Goal: Task Accomplishment & Management: Use online tool/utility

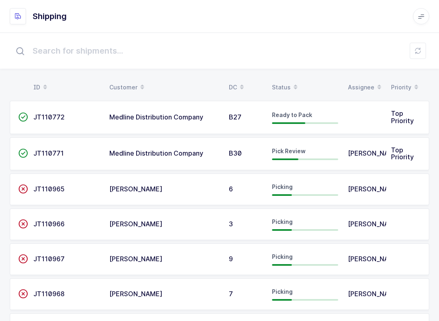
click at [288, 81] on div "Status" at bounding box center [305, 88] width 66 height 14
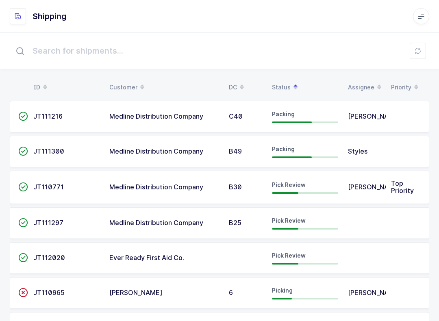
click at [175, 255] on span "Ever Ready First Aid Co." at bounding box center [146, 258] width 75 height 8
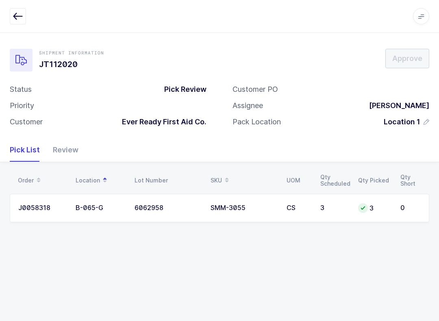
click at [74, 146] on div "Review" at bounding box center [62, 150] width 32 height 24
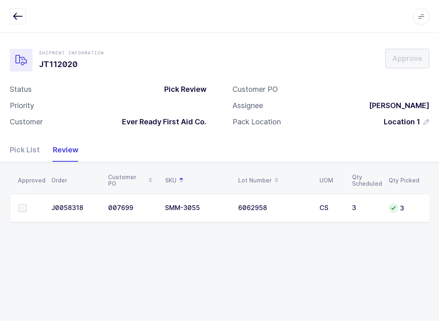
click at [29, 208] on label at bounding box center [29, 208] width 23 height 8
click at [26, 204] on input "checkbox" at bounding box center [26, 204] width 0 height 0
click at [414, 59] on span "Approve" at bounding box center [408, 58] width 30 height 10
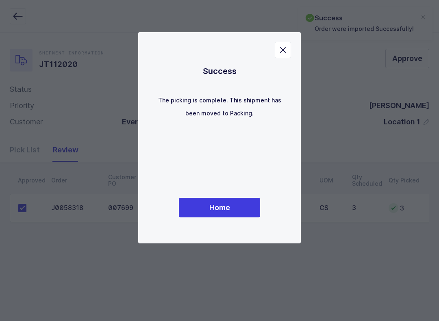
click at [240, 205] on button "Home" at bounding box center [219, 208] width 81 height 20
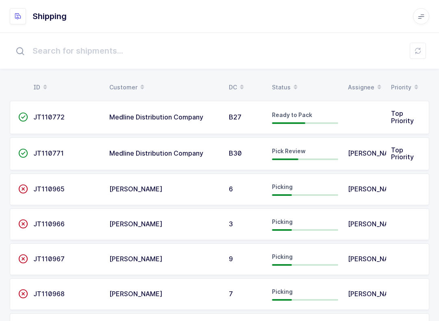
click at [286, 81] on div "Status" at bounding box center [305, 88] width 66 height 14
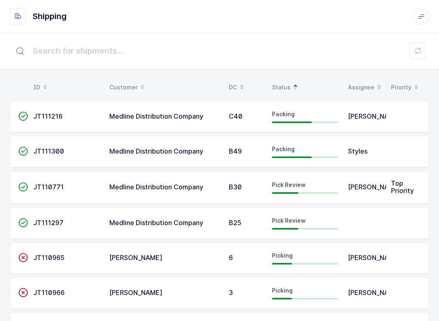
click at [294, 222] on span "Pick Review" at bounding box center [289, 220] width 34 height 7
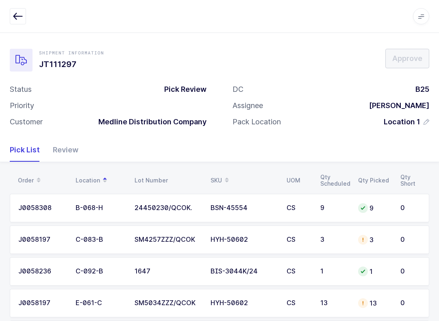
scroll to position [46, 0]
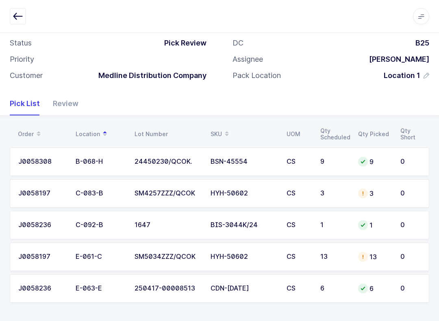
click at [69, 104] on div "Review" at bounding box center [62, 104] width 32 height 24
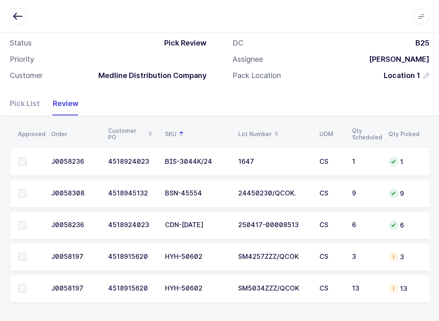
click at [22, 254] on span at bounding box center [22, 257] width 8 height 8
click at [26, 253] on input "checkbox" at bounding box center [26, 253] width 0 height 0
click at [24, 285] on span at bounding box center [22, 289] width 8 height 8
click at [26, 285] on input "checkbox" at bounding box center [26, 285] width 0 height 0
click at [24, 288] on span at bounding box center [22, 289] width 8 height 8
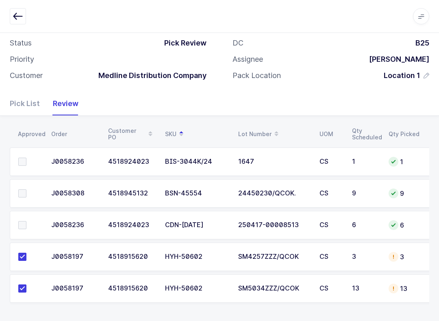
click at [26, 285] on input "checkbox" at bounding box center [26, 285] width 0 height 0
click at [22, 280] on td at bounding box center [28, 289] width 37 height 28
click at [29, 287] on label at bounding box center [29, 289] width 23 height 8
click at [26, 285] on input "checkbox" at bounding box center [26, 285] width 0 height 0
click at [20, 223] on span at bounding box center [22, 225] width 8 height 8
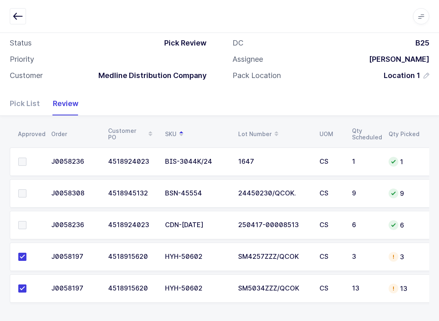
click at [26, 221] on input "checkbox" at bounding box center [26, 221] width 0 height 0
click at [25, 158] on span at bounding box center [22, 162] width 8 height 8
click at [26, 158] on input "checkbox" at bounding box center [26, 158] width 0 height 0
click at [27, 194] on label at bounding box center [29, 194] width 23 height 8
click at [26, 190] on input "checkbox" at bounding box center [26, 190] width 0 height 0
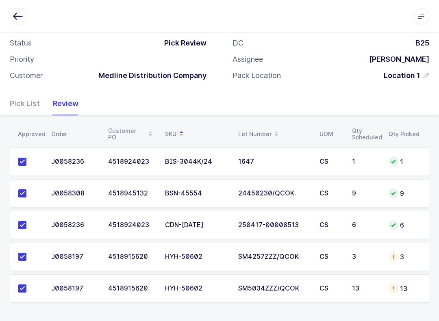
click at [17, 103] on div "Pick List" at bounding box center [28, 104] width 37 height 24
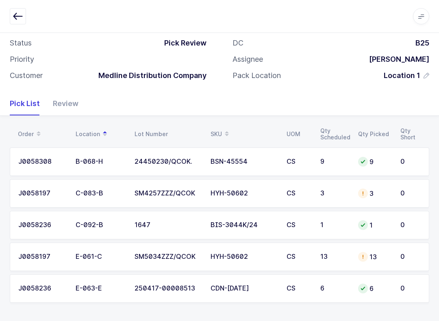
click at [83, 185] on td "C-083-B" at bounding box center [100, 193] width 59 height 28
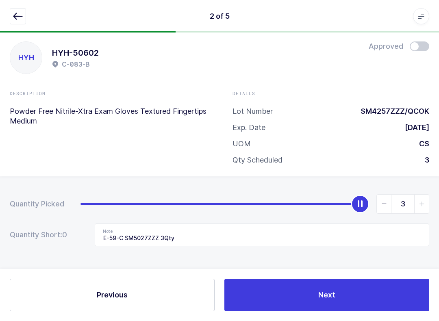
scroll to position [8, 0]
type input "0"
click at [206, 231] on input "E-59-C SM5027ZZZ 3Qty" at bounding box center [262, 235] width 335 height 23
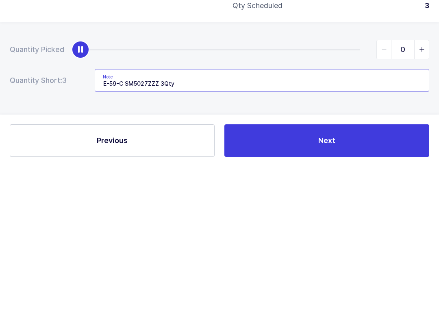
click at [194, 224] on input "E-59-C SM5027ZZZ 3Qty" at bounding box center [262, 235] width 335 height 23
type input "E"
click at [345, 279] on button "Next" at bounding box center [327, 295] width 205 height 33
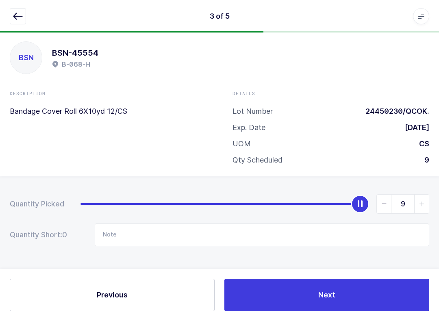
click at [171, 299] on button "Previous" at bounding box center [112, 295] width 205 height 33
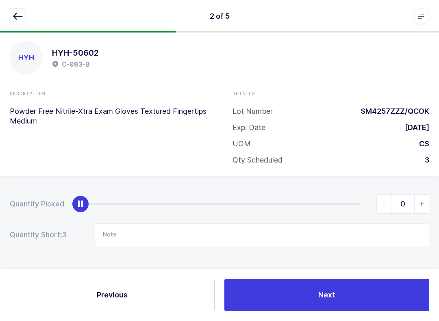
click at [163, 291] on button "Previous" at bounding box center [112, 295] width 205 height 33
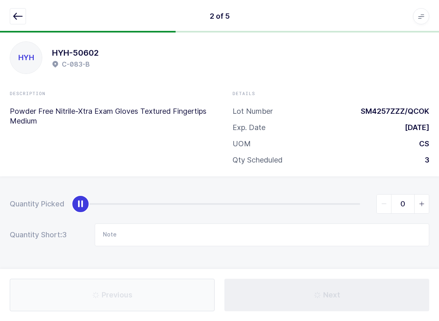
type input "E-59-C SM5027ZZZ 5Qty"
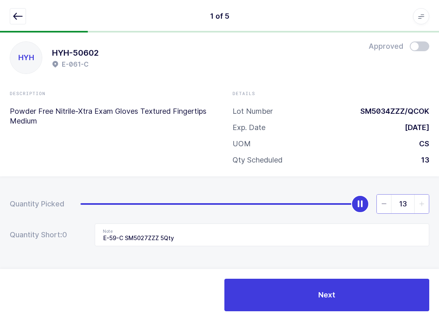
click at [386, 211] on input "13" at bounding box center [403, 204] width 53 height 20
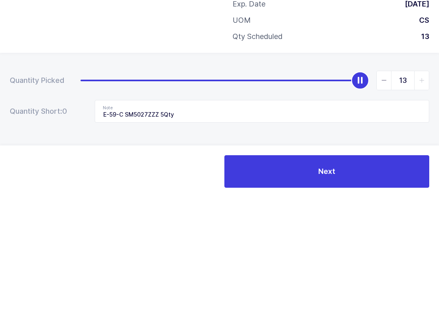
click at [384, 201] on icon "slider between 0 and 13" at bounding box center [385, 204] width 6 height 6
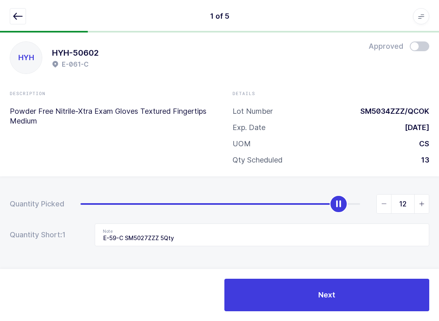
click at [385, 201] on icon "slider between 0 and 13" at bounding box center [385, 204] width 6 height 6
click at [383, 210] on span "slider between 0 and 13" at bounding box center [384, 204] width 15 height 19
click at [383, 209] on span "slider between 0 and 13" at bounding box center [384, 204] width 15 height 19
click at [384, 209] on span "slider between 0 and 13" at bounding box center [384, 204] width 15 height 19
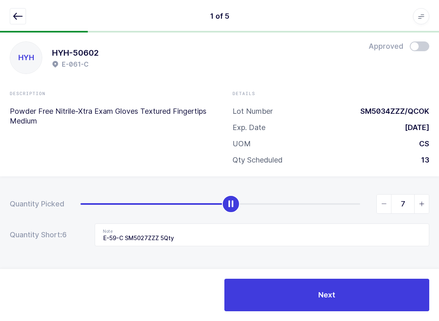
click at [426, 204] on span "slider between 0 and 13" at bounding box center [422, 204] width 15 height 19
type input "8"
click at [420, 41] on span at bounding box center [420, 46] width 20 height 10
click at [26, 16] on button "button" at bounding box center [18, 16] width 16 height 16
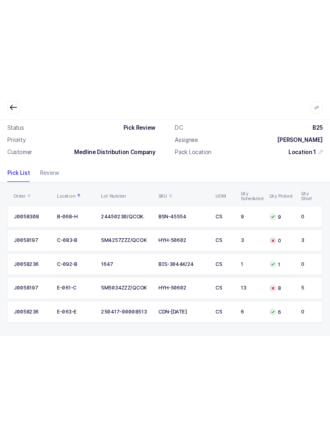
scroll to position [0, 0]
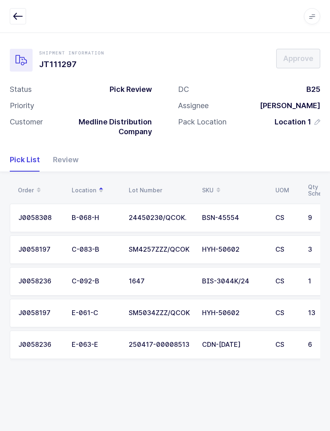
click at [15, 15] on icon "button" at bounding box center [18, 16] width 10 height 10
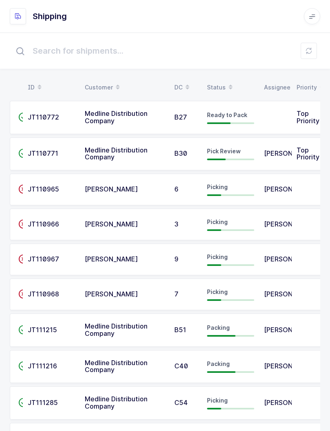
click at [220, 84] on div "Status" at bounding box center [230, 88] width 47 height 14
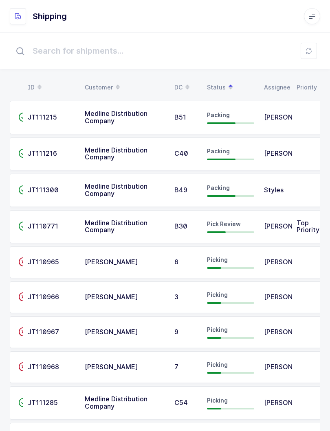
click at [313, 50] on button at bounding box center [308, 51] width 16 height 16
click at [234, 225] on span "Pick Review" at bounding box center [224, 223] width 34 height 7
